Goal: Task Accomplishment & Management: Manage account settings

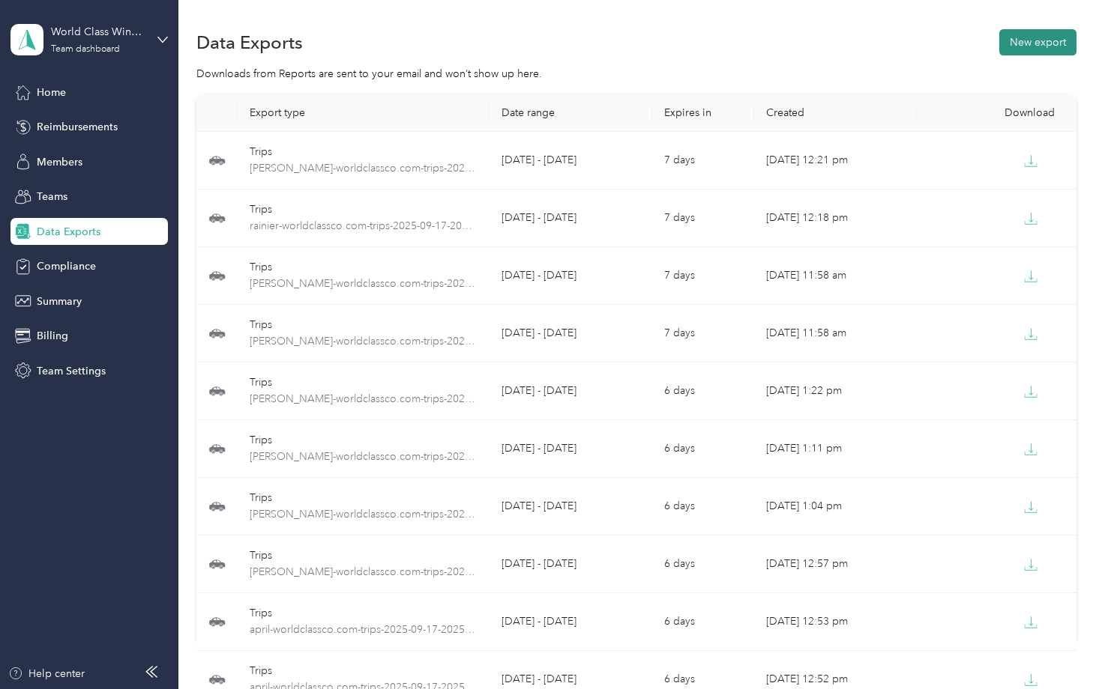
click at [1028, 37] on button "New export" at bounding box center [1037, 42] width 77 height 26
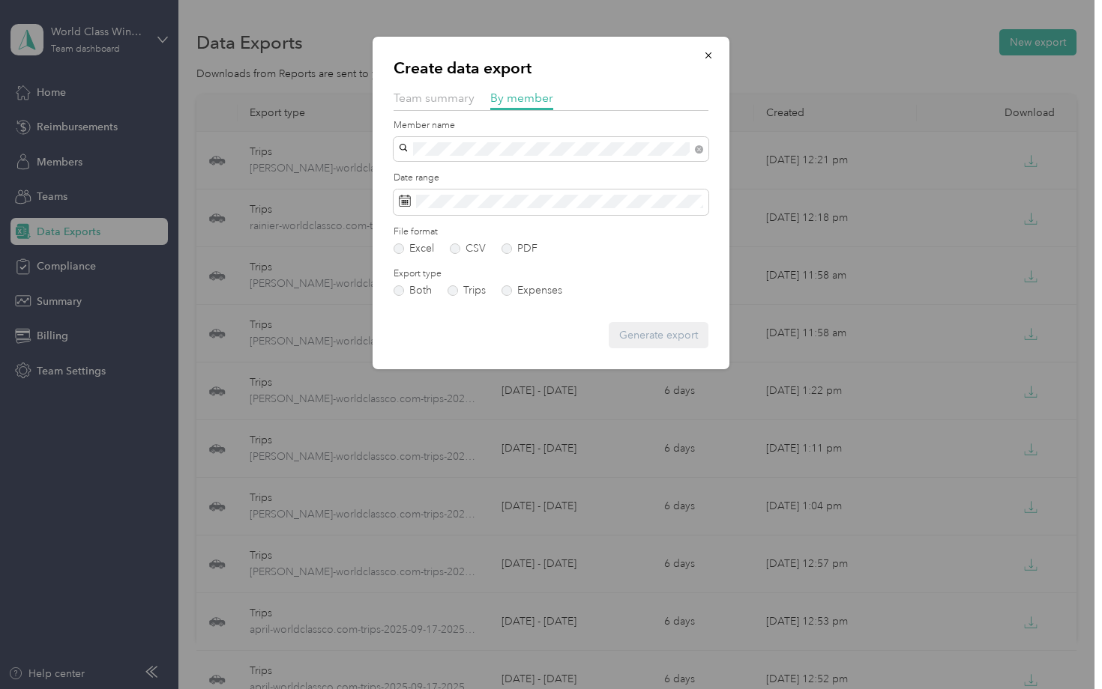
click at [526, 175] on span "[PERSON_NAME][EMAIL_ADDRESS][DOMAIN_NAME]" at bounding box center [534, 175] width 260 height 13
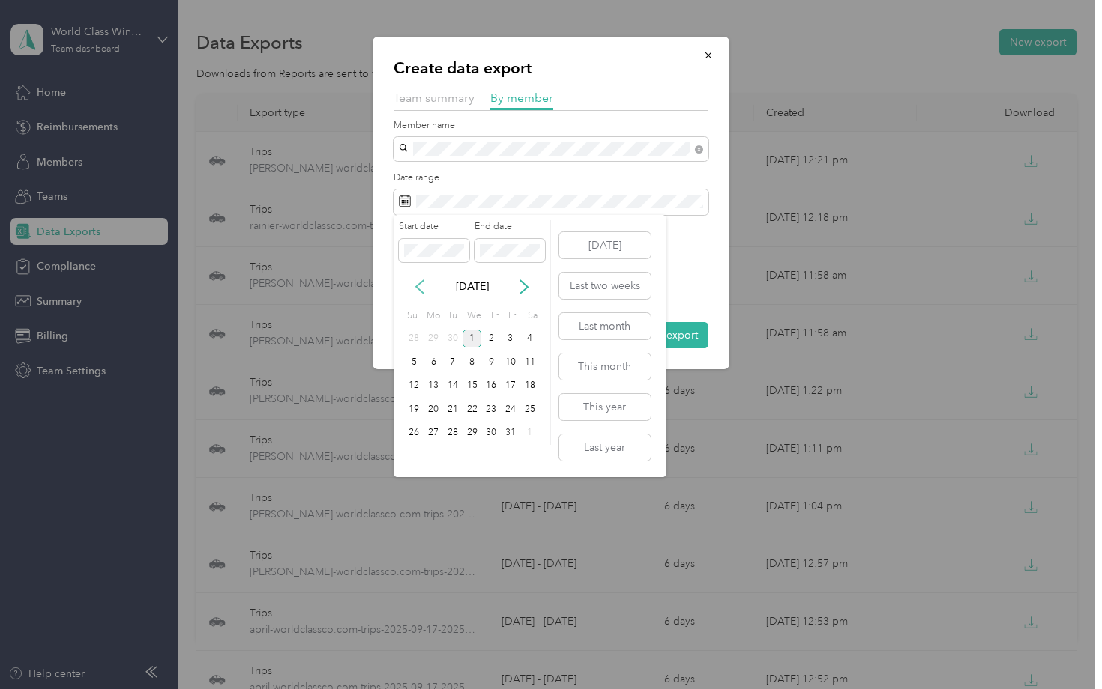
click at [420, 286] on icon at bounding box center [419, 287] width 15 height 15
click at [471, 387] on div "17" at bounding box center [471, 386] width 19 height 19
click at [453, 431] on div "30" at bounding box center [452, 433] width 19 height 19
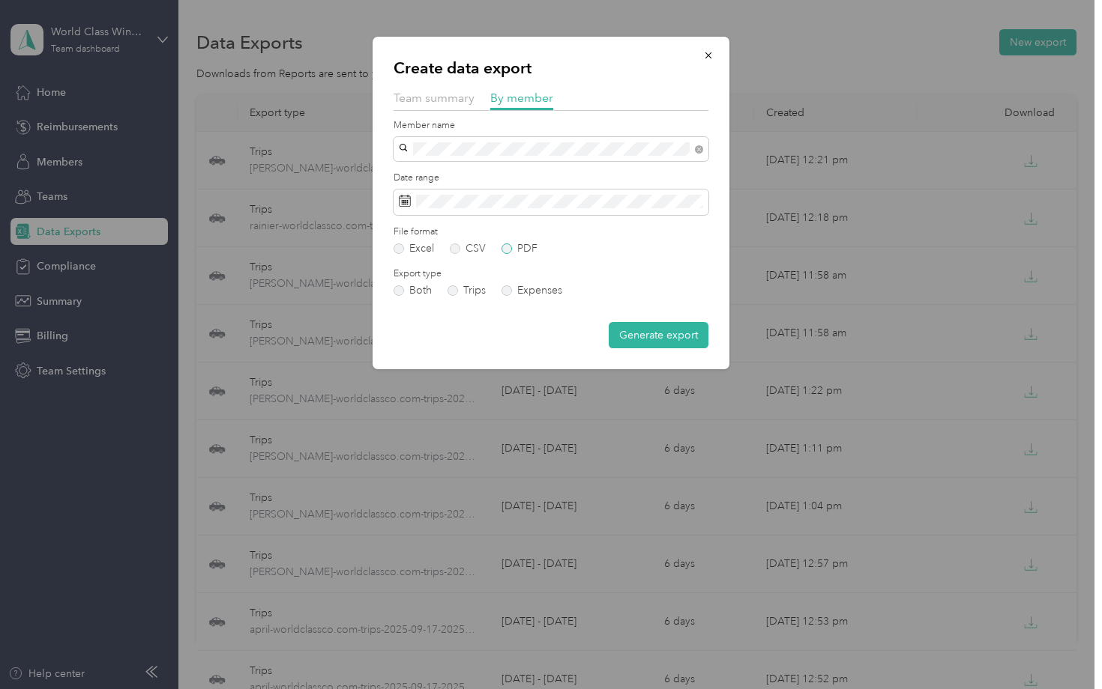
click at [506, 247] on label "PDF" at bounding box center [519, 249] width 36 height 10
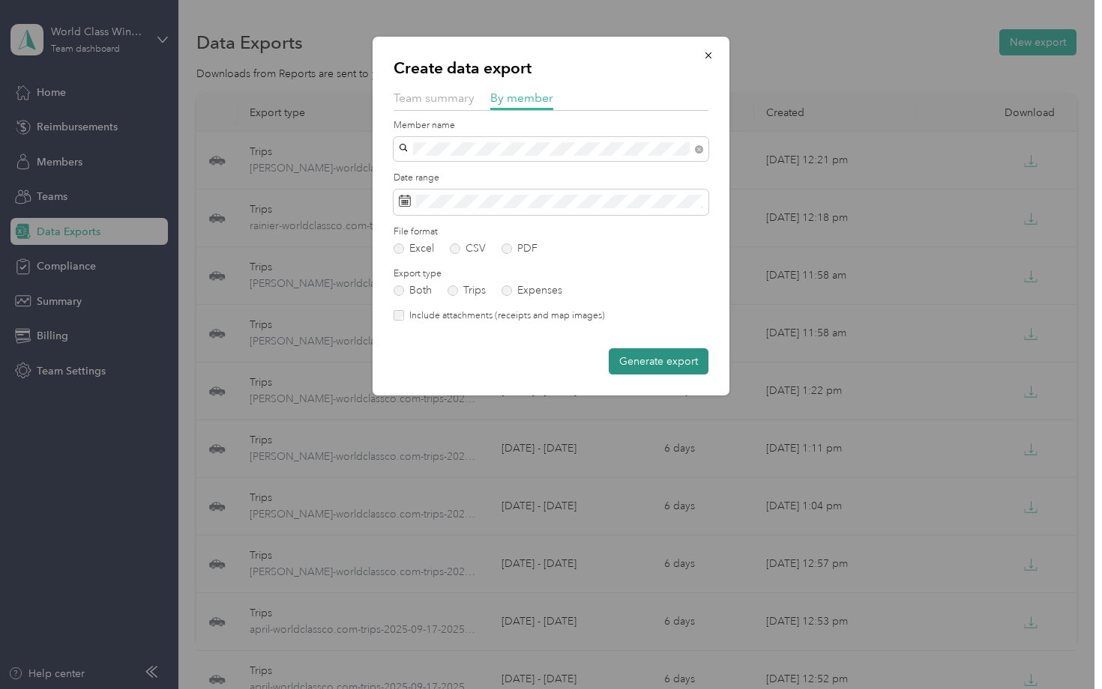
click at [670, 363] on button "Generate export" at bounding box center [659, 361] width 100 height 26
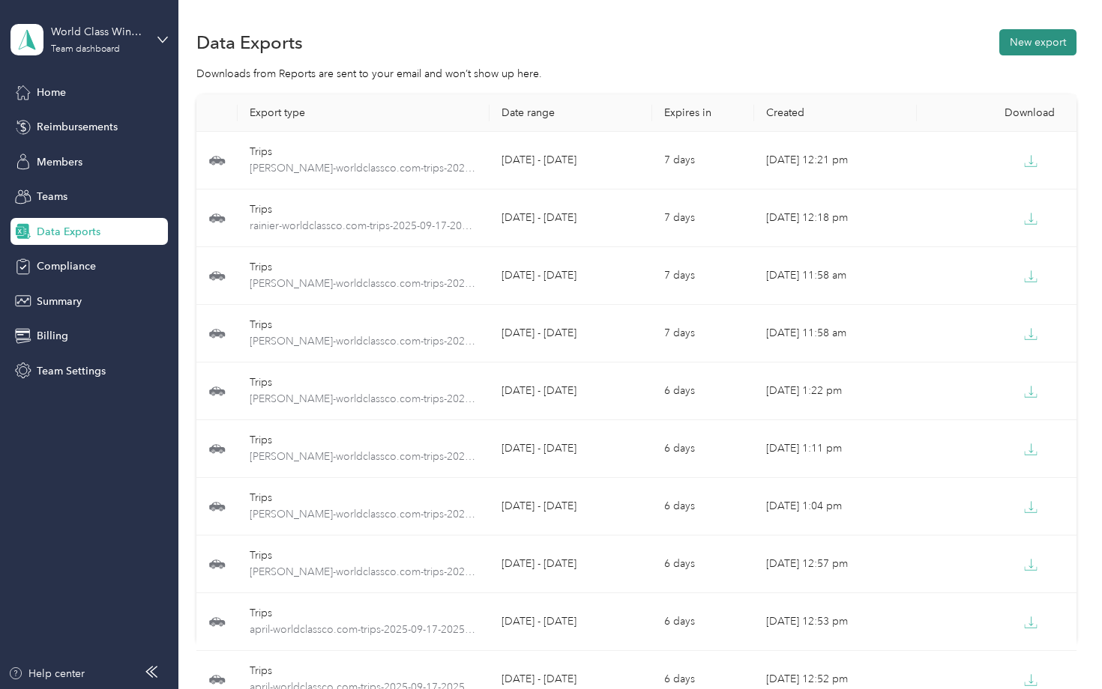
click at [1047, 43] on button "New export" at bounding box center [1037, 42] width 77 height 26
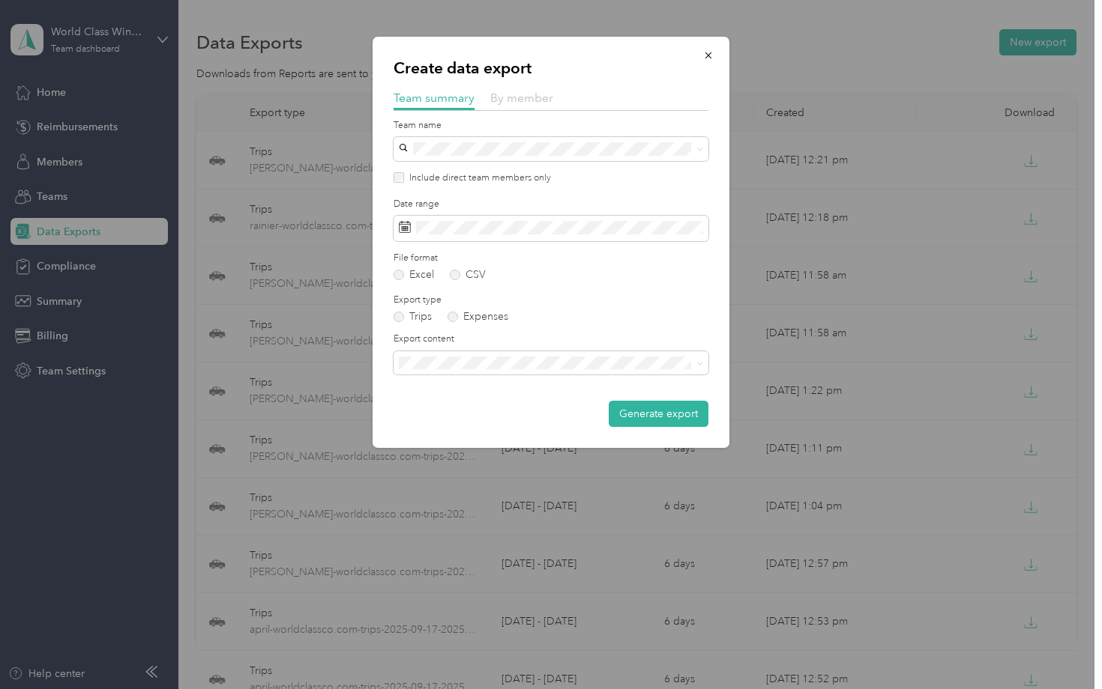
click at [541, 92] on span "By member" at bounding box center [521, 98] width 63 height 14
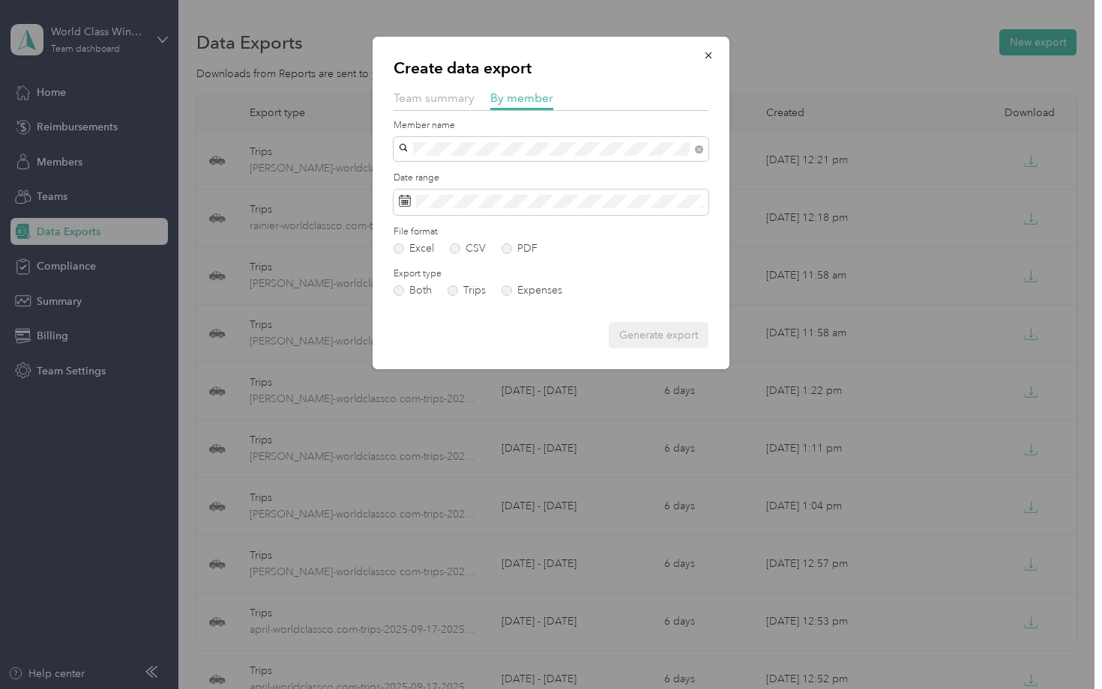
drag, startPoint x: 521, startPoint y: 158, endPoint x: 519, endPoint y: 170, distance: 12.1
click at [519, 170] on span "[PERSON_NAME][EMAIL_ADDRESS][DOMAIN_NAME]" at bounding box center [534, 174] width 260 height 13
click at [453, 193] on span at bounding box center [550, 202] width 315 height 25
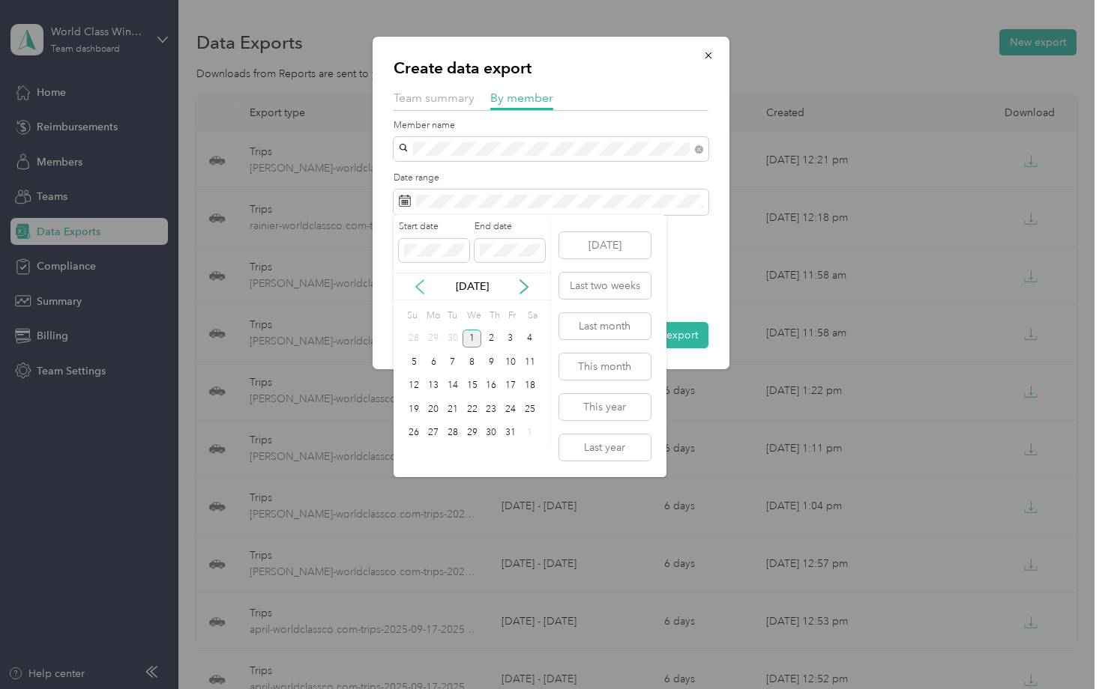
click at [423, 290] on icon at bounding box center [419, 287] width 15 height 15
click at [473, 382] on div "17" at bounding box center [471, 386] width 19 height 19
click at [454, 432] on div "30" at bounding box center [452, 433] width 19 height 19
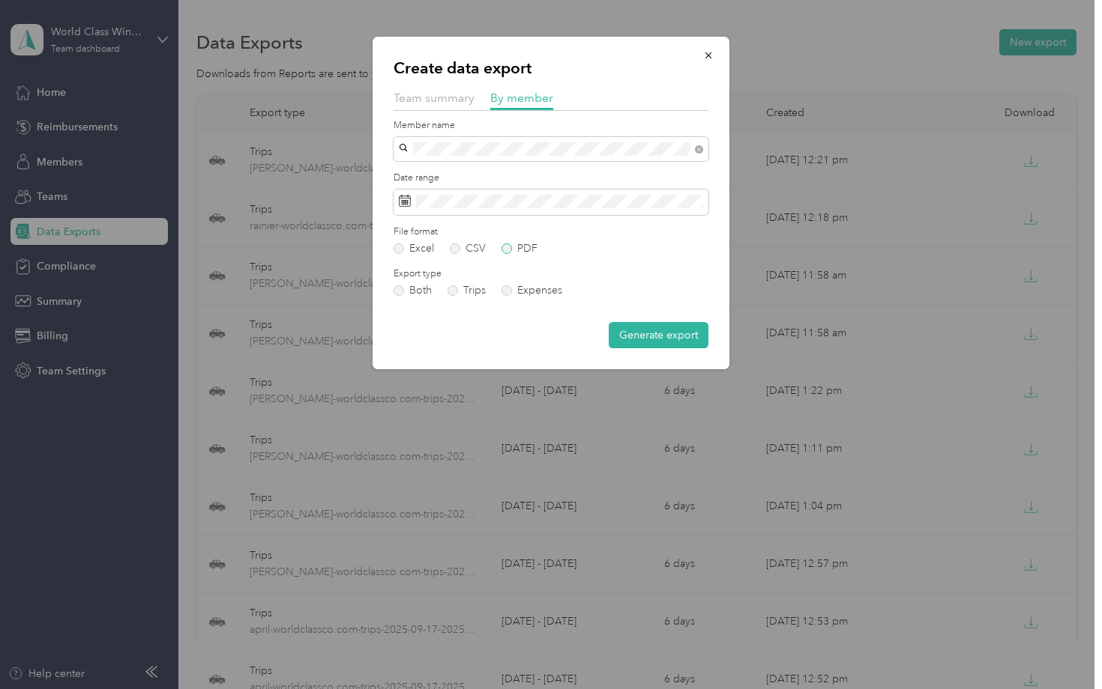
click at [508, 249] on label "PDF" at bounding box center [519, 249] width 36 height 10
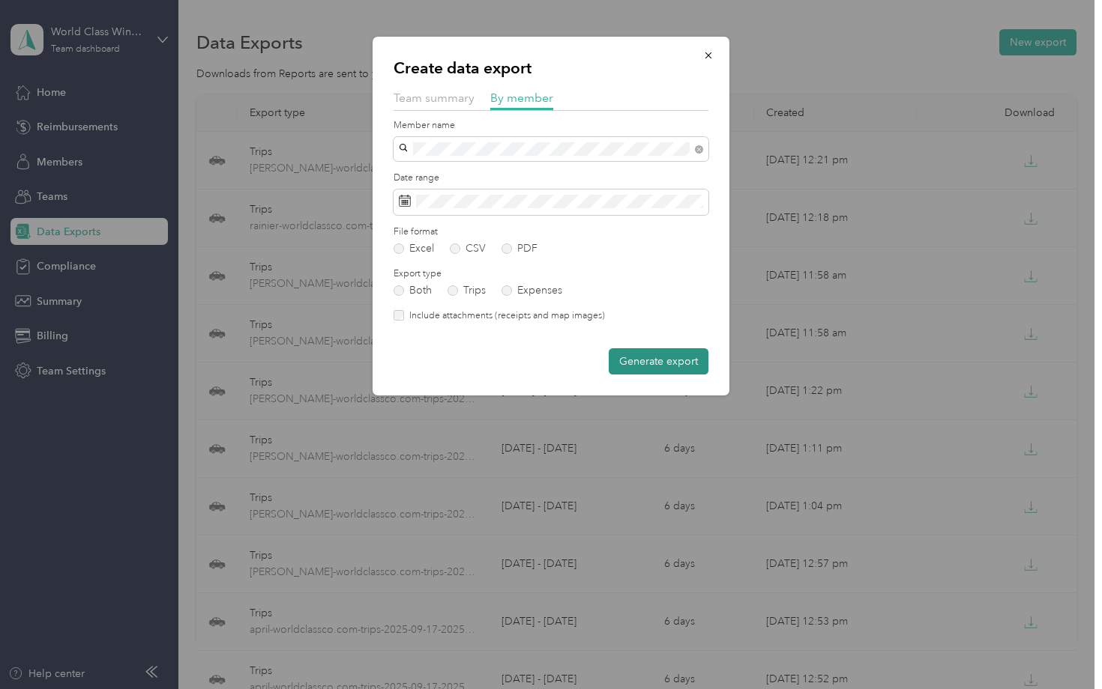
click at [656, 357] on button "Generate export" at bounding box center [659, 361] width 100 height 26
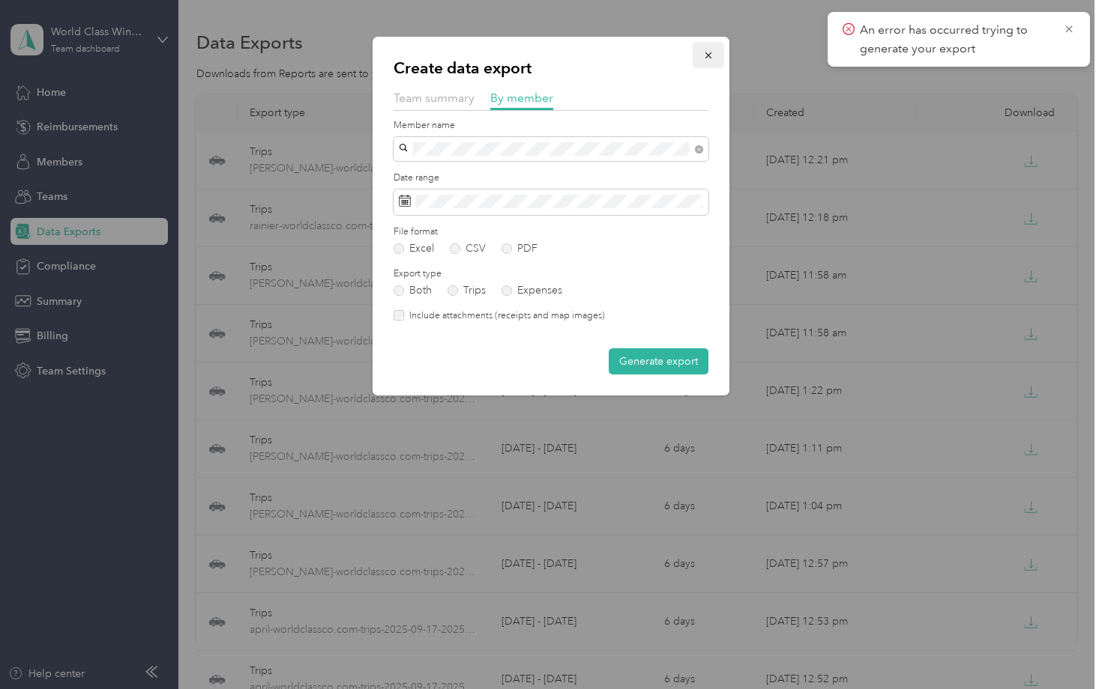
click at [710, 51] on icon "button" at bounding box center [708, 55] width 10 height 10
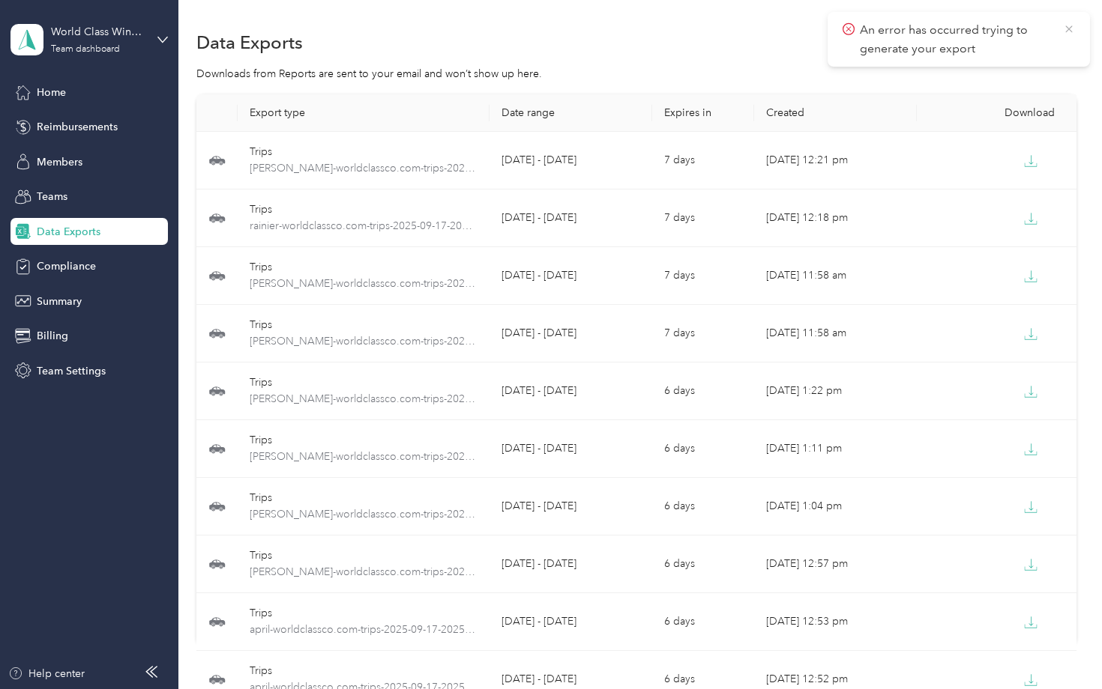
click at [1070, 29] on icon at bounding box center [1069, 28] width 12 height 13
click at [45, 196] on span "Teams" at bounding box center [52, 197] width 31 height 16
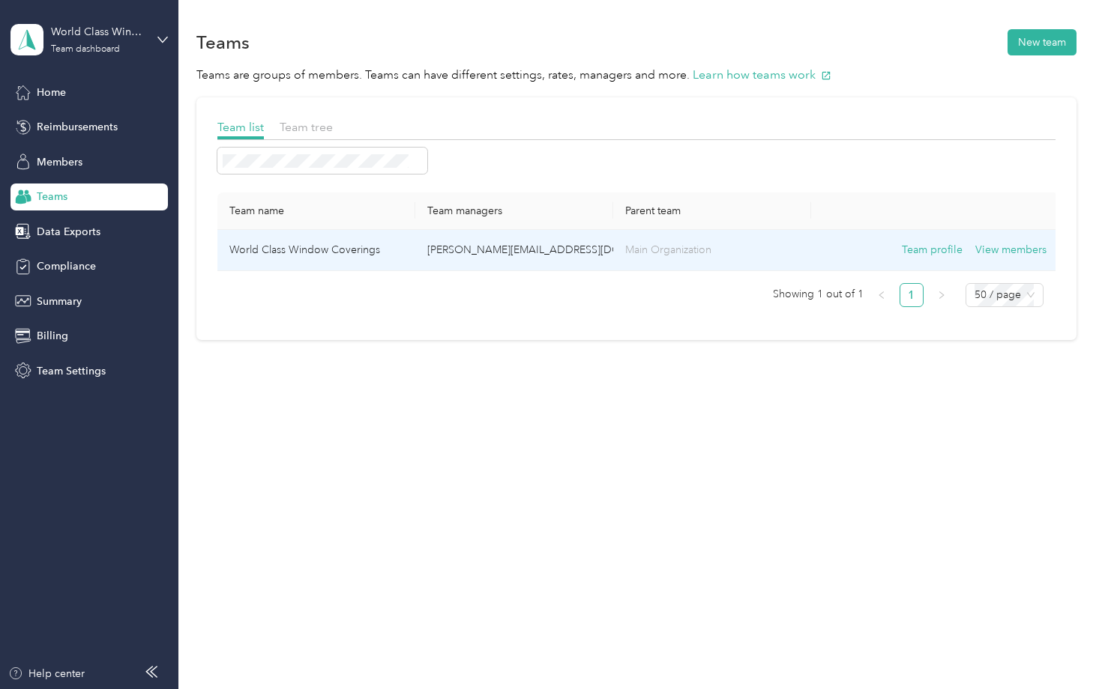
click at [319, 253] on td "World Class Window Coverings" at bounding box center [316, 250] width 198 height 41
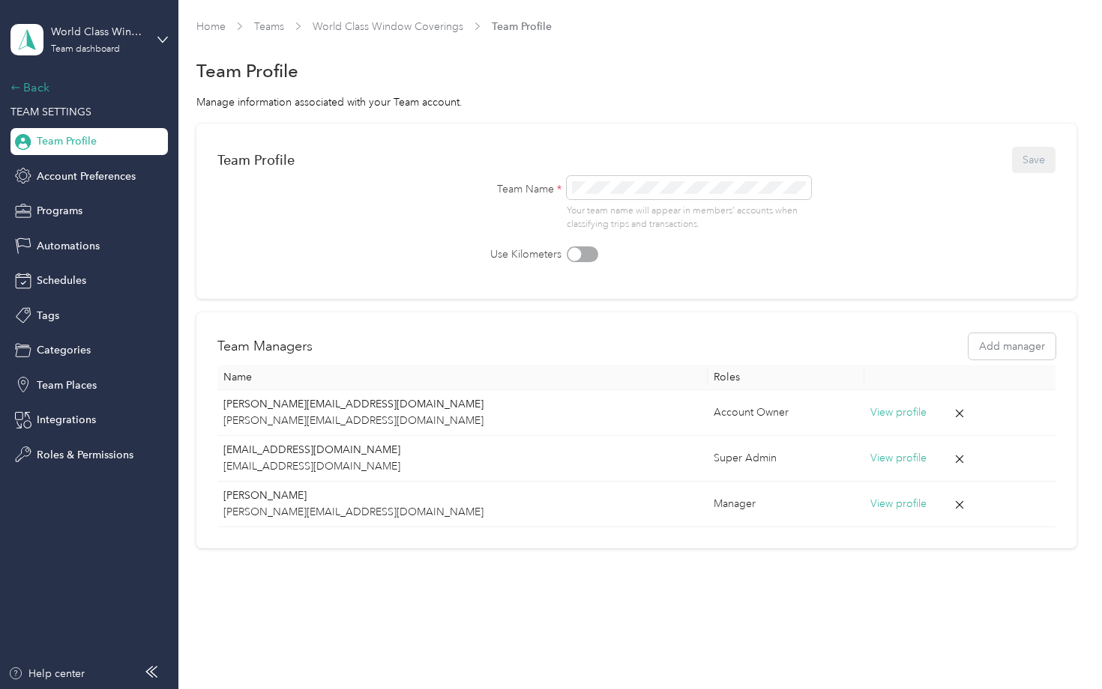
click at [37, 81] on div "Back" at bounding box center [85, 88] width 150 height 18
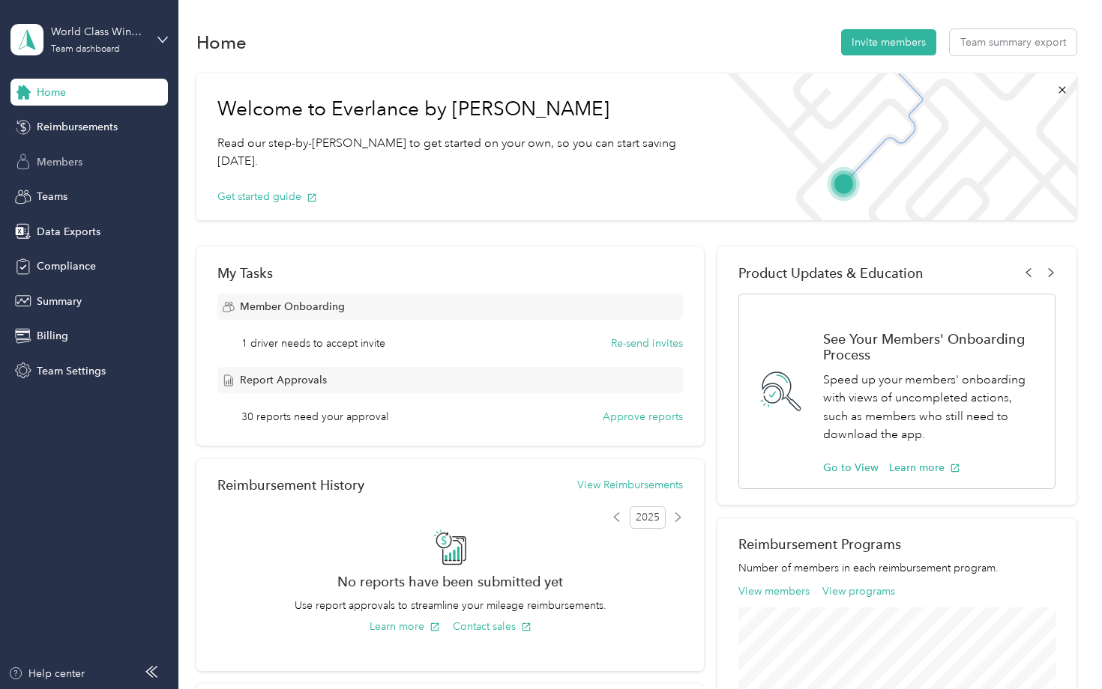
click at [78, 163] on span "Members" at bounding box center [60, 162] width 46 height 16
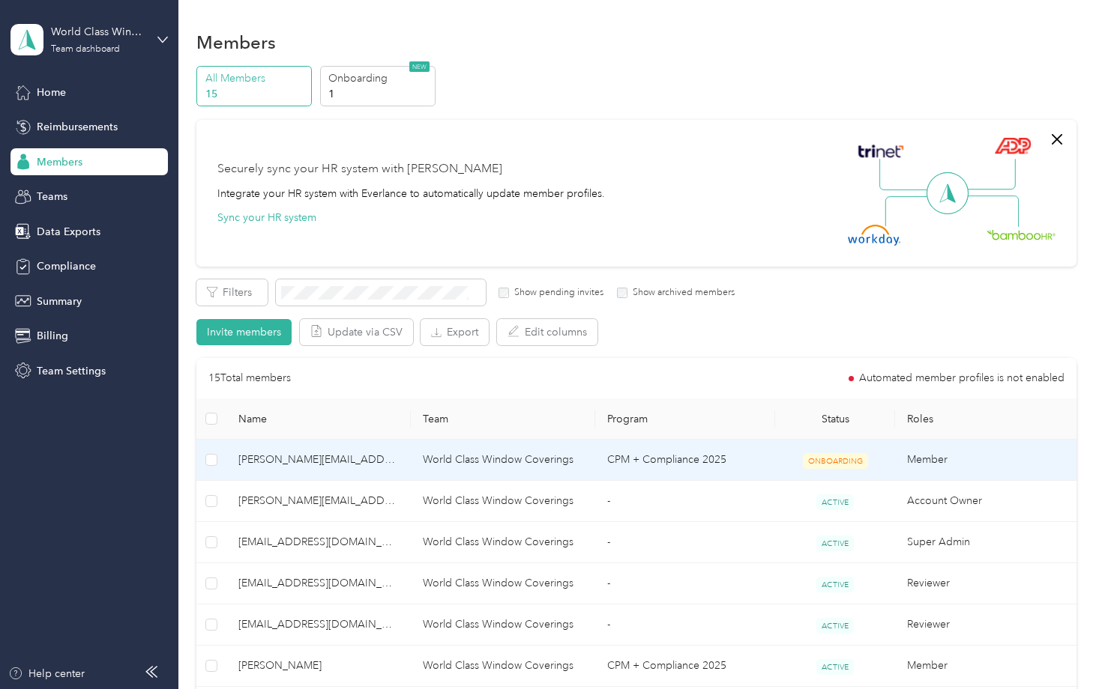
click at [831, 460] on span "ONBOARDING" at bounding box center [835, 461] width 65 height 16
click at [310, 461] on span "[PERSON_NAME][EMAIL_ADDRESS][DOMAIN_NAME]" at bounding box center [318, 460] width 160 height 16
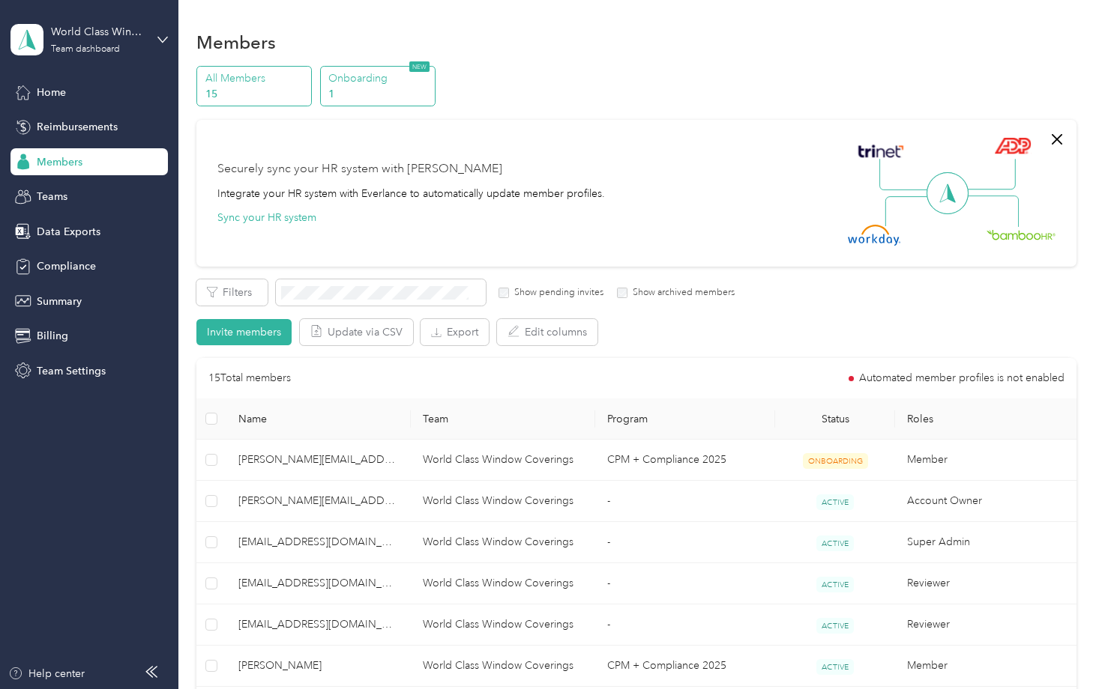
click at [376, 94] on p "1" at bounding box center [379, 94] width 102 height 16
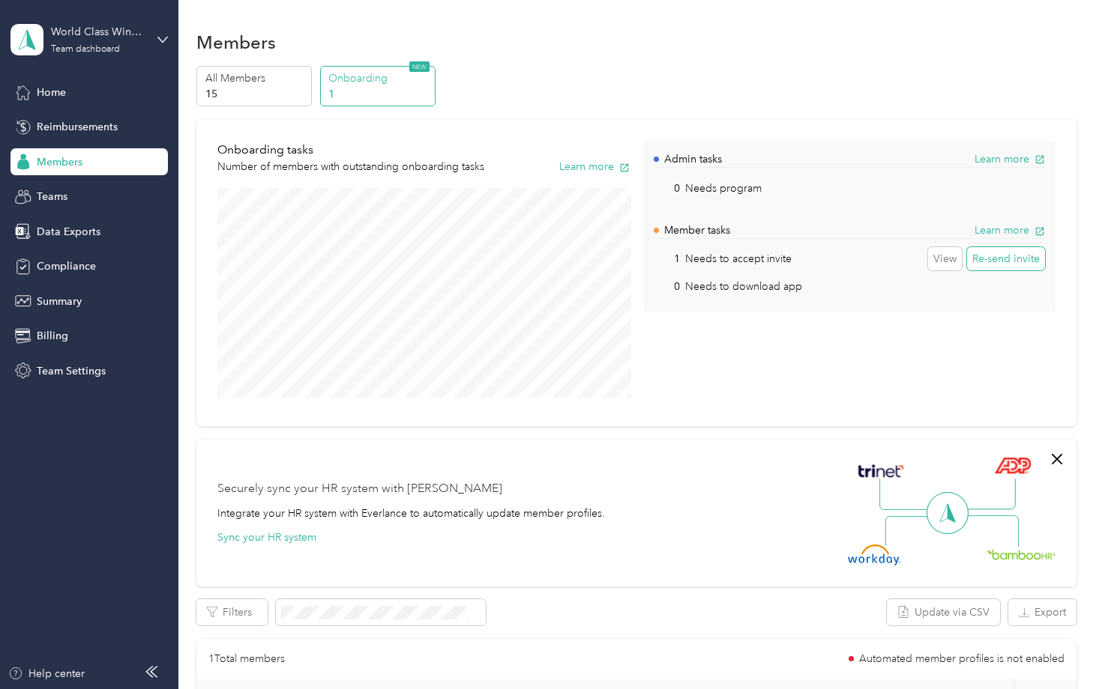
click at [1018, 256] on button "Re-send invite" at bounding box center [1006, 259] width 78 height 24
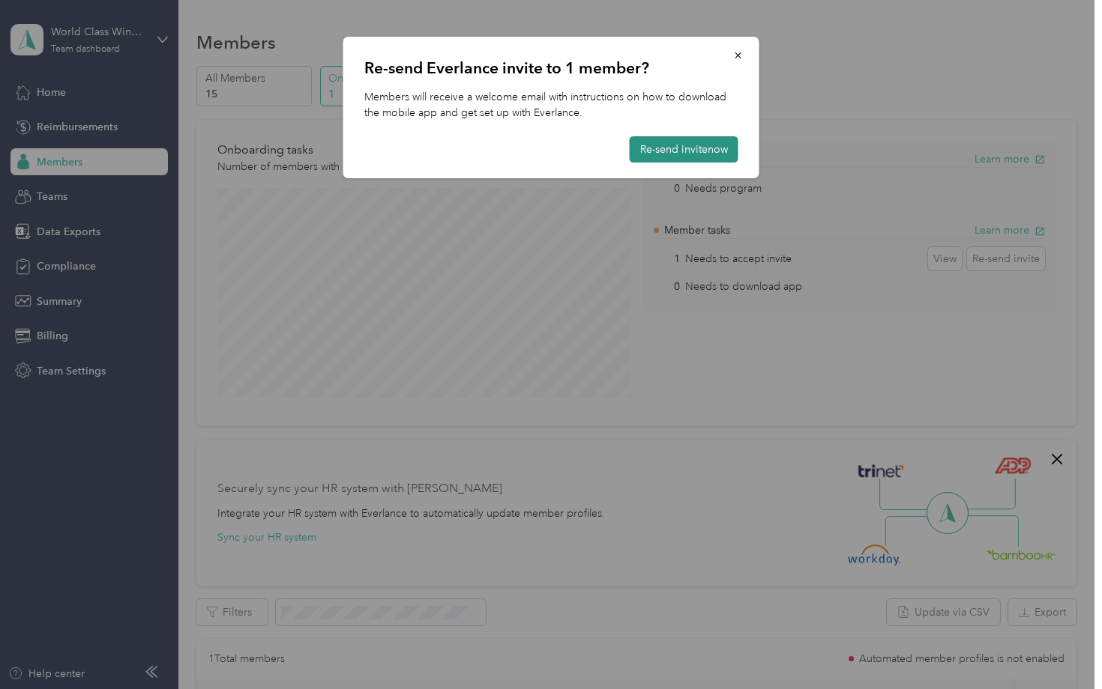
click at [681, 142] on button "Re-send invite now" at bounding box center [684, 149] width 109 height 26
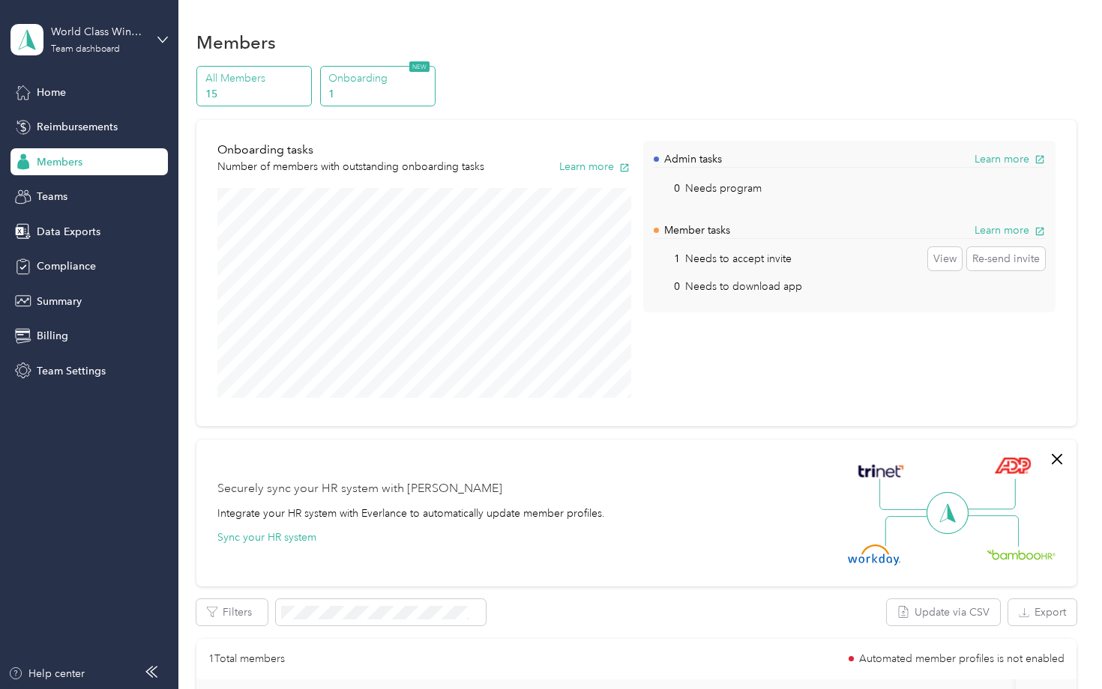
click at [248, 91] on p "15" at bounding box center [256, 94] width 102 height 16
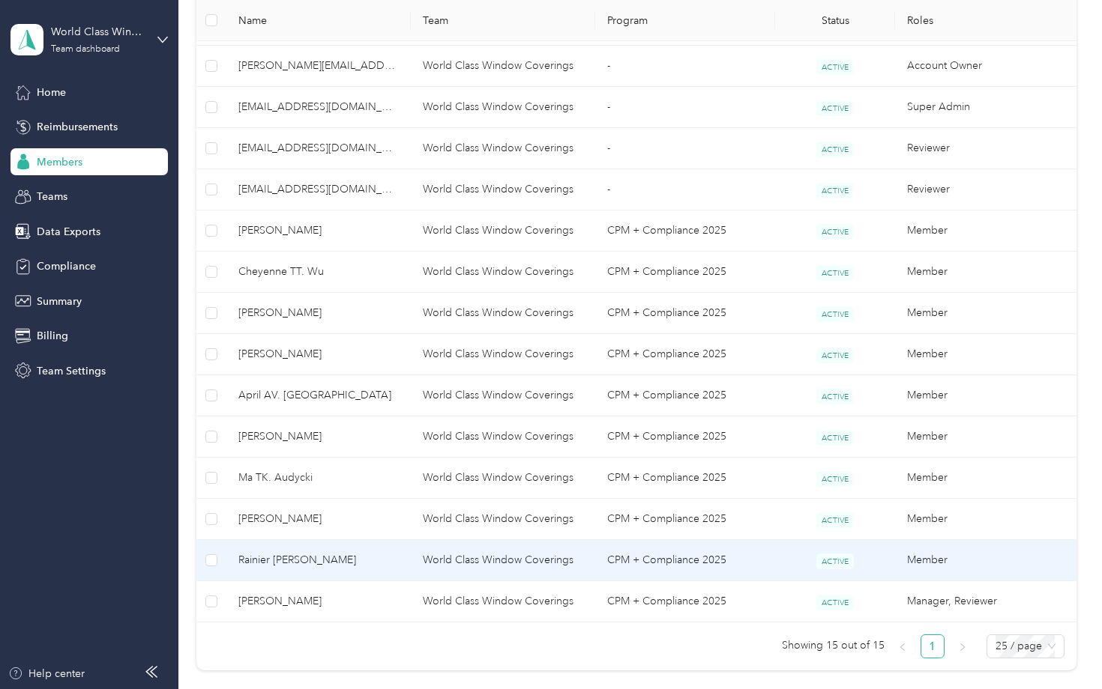
scroll to position [438, 0]
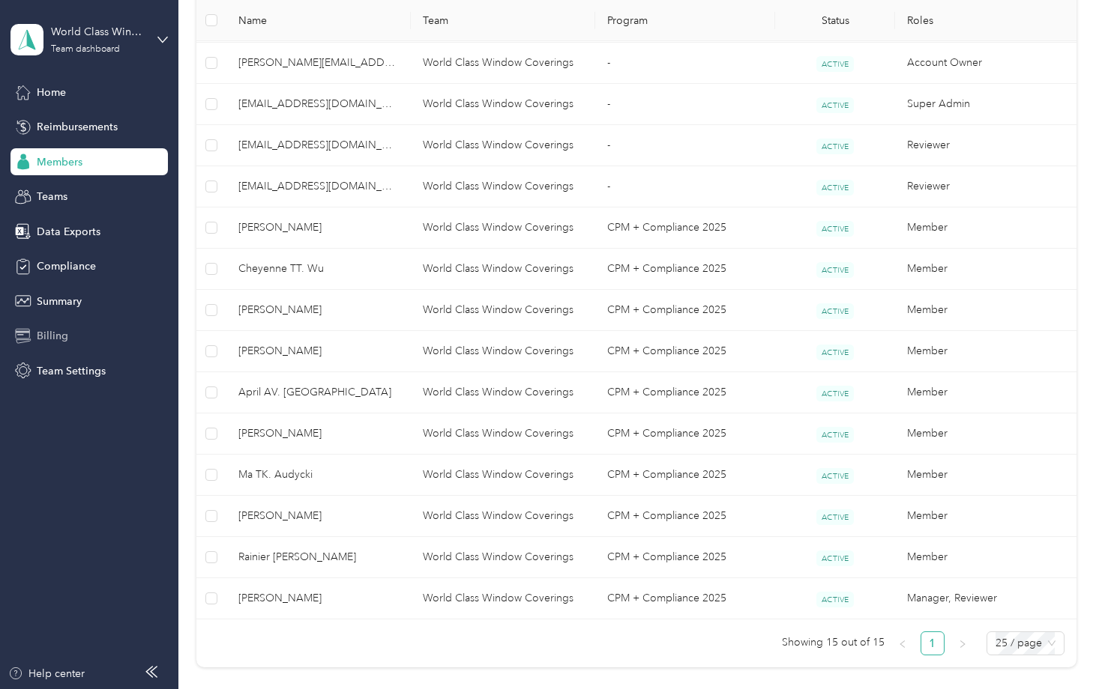
click at [52, 333] on span "Billing" at bounding box center [52, 336] width 31 height 16
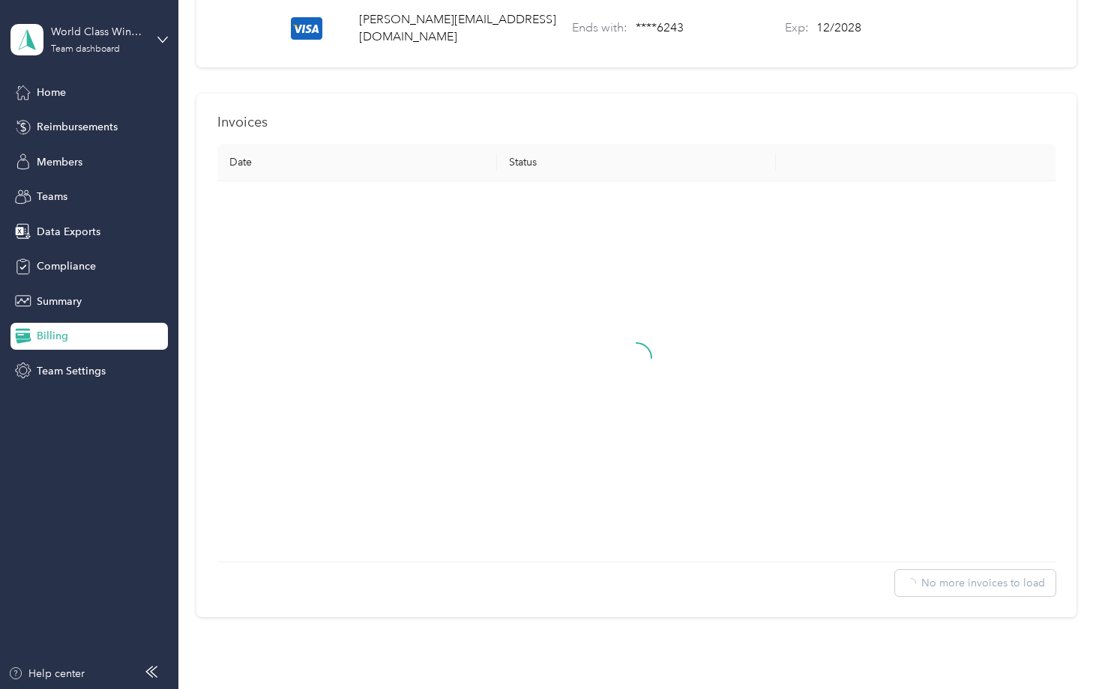
scroll to position [231, 0]
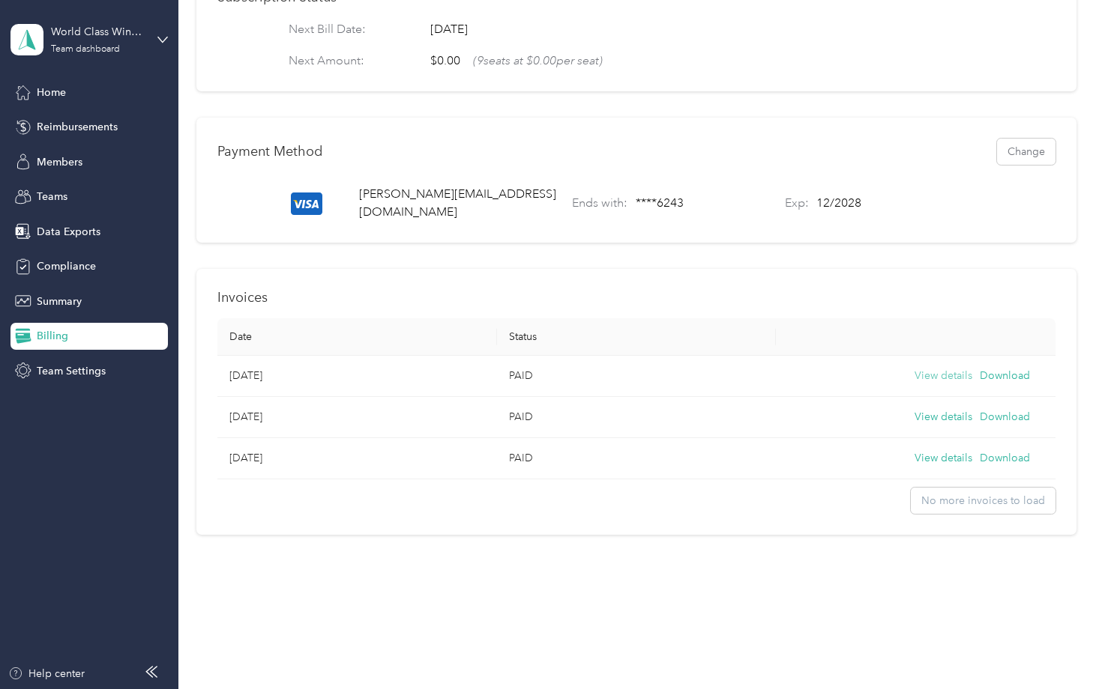
click at [954, 368] on button "View details" at bounding box center [943, 376] width 58 height 16
click at [1016, 453] on button "Download" at bounding box center [1004, 458] width 50 height 16
click at [949, 453] on button "View details" at bounding box center [943, 458] width 58 height 16
click at [950, 453] on button "View details" at bounding box center [943, 458] width 58 height 16
click at [945, 410] on button "View details" at bounding box center [943, 417] width 58 height 16
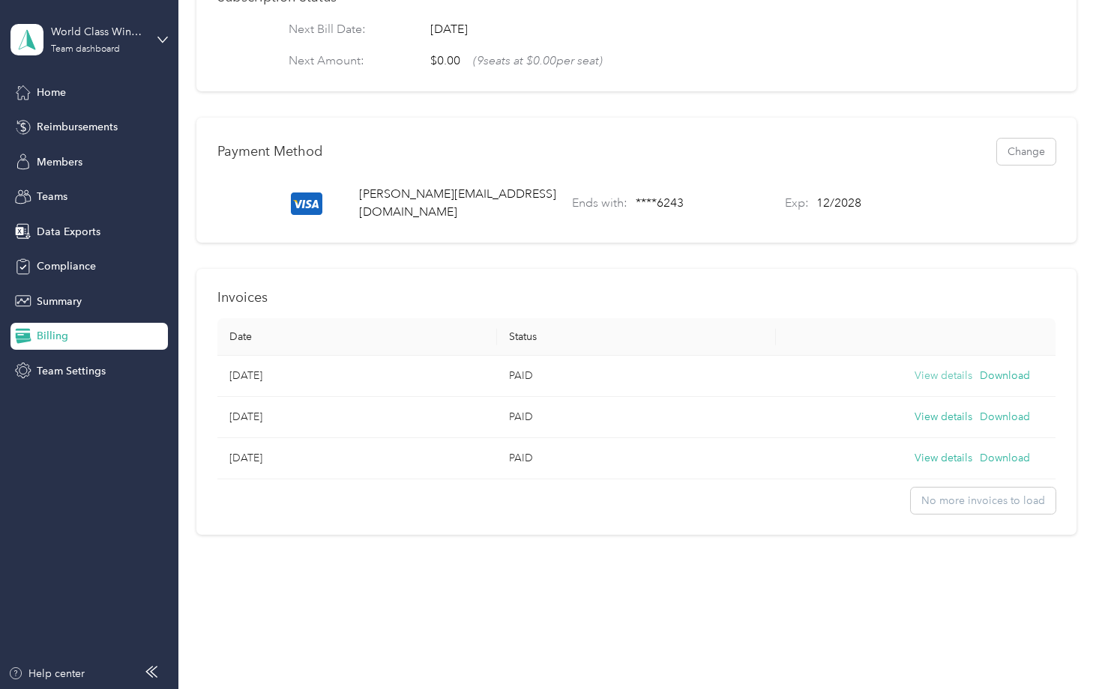
click at [946, 373] on button "View details" at bounding box center [943, 376] width 58 height 16
